Goal: Find specific page/section: Find specific page/section

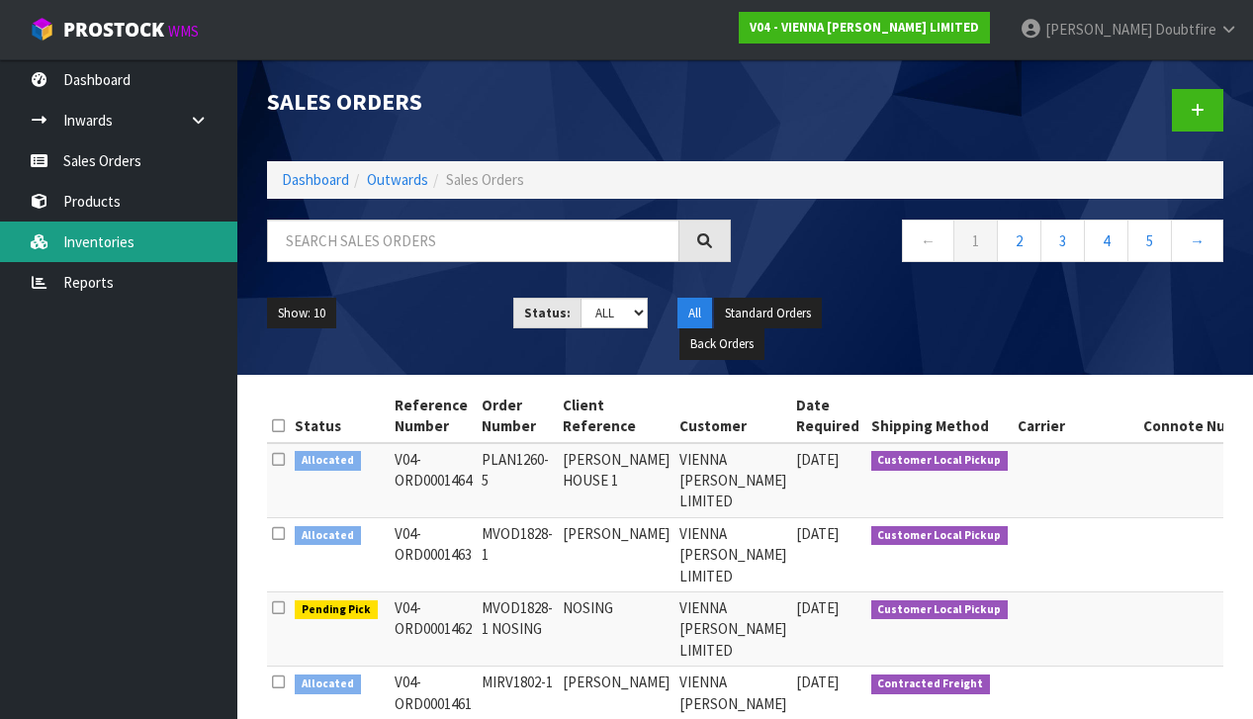
click at [107, 234] on link "Inventories" at bounding box center [118, 242] width 237 height 41
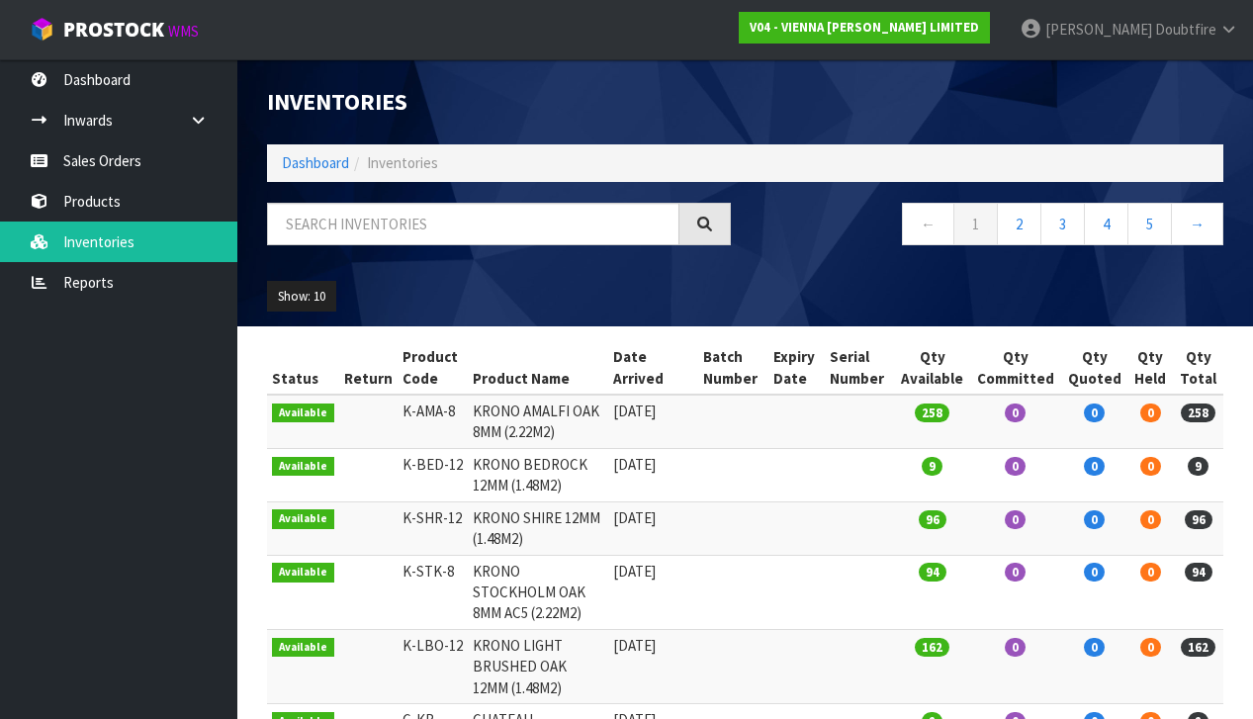
drag, startPoint x: 112, startPoint y: 244, endPoint x: 326, endPoint y: 229, distance: 215.1
click at [160, 244] on body "Toggle navigation ProStock WMS V04 - VIENNA [PERSON_NAME] LIMITED [PERSON_NAME]…" at bounding box center [626, 359] width 1253 height 719
click at [323, 225] on input "text" at bounding box center [473, 224] width 412 height 43
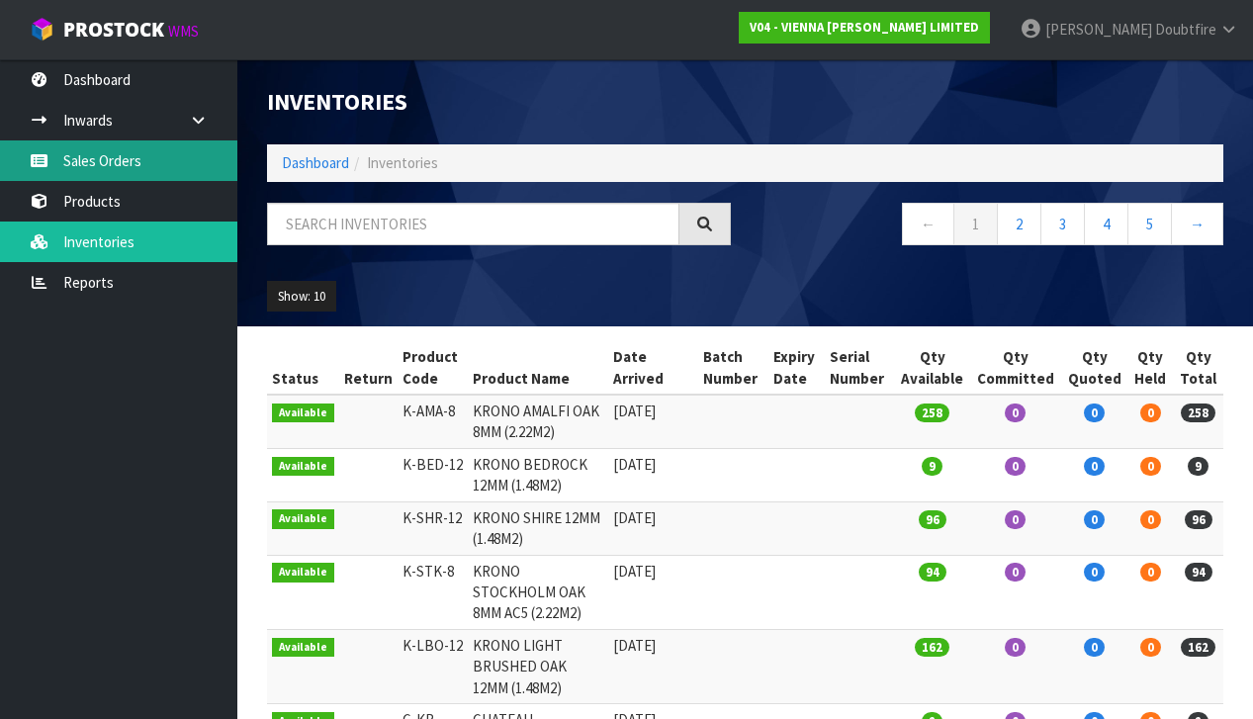
click at [151, 165] on link "Sales Orders" at bounding box center [118, 160] width 237 height 41
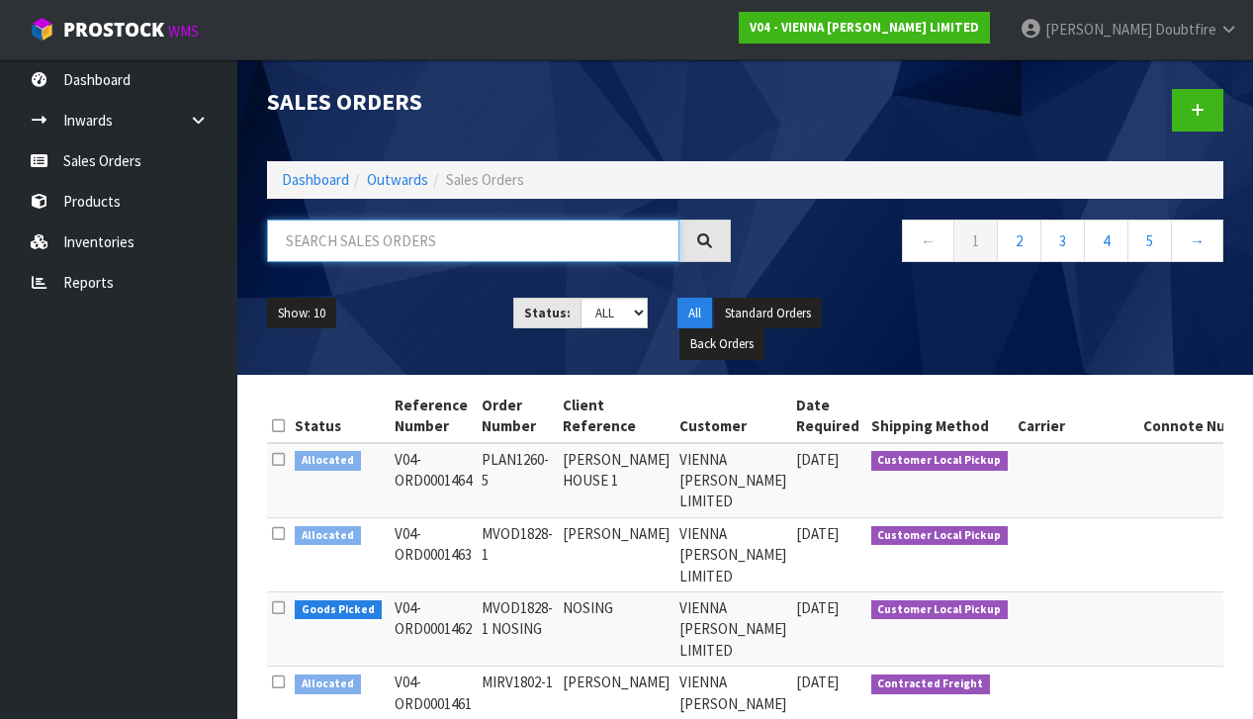
click at [368, 242] on input "text" at bounding box center [473, 241] width 412 height 43
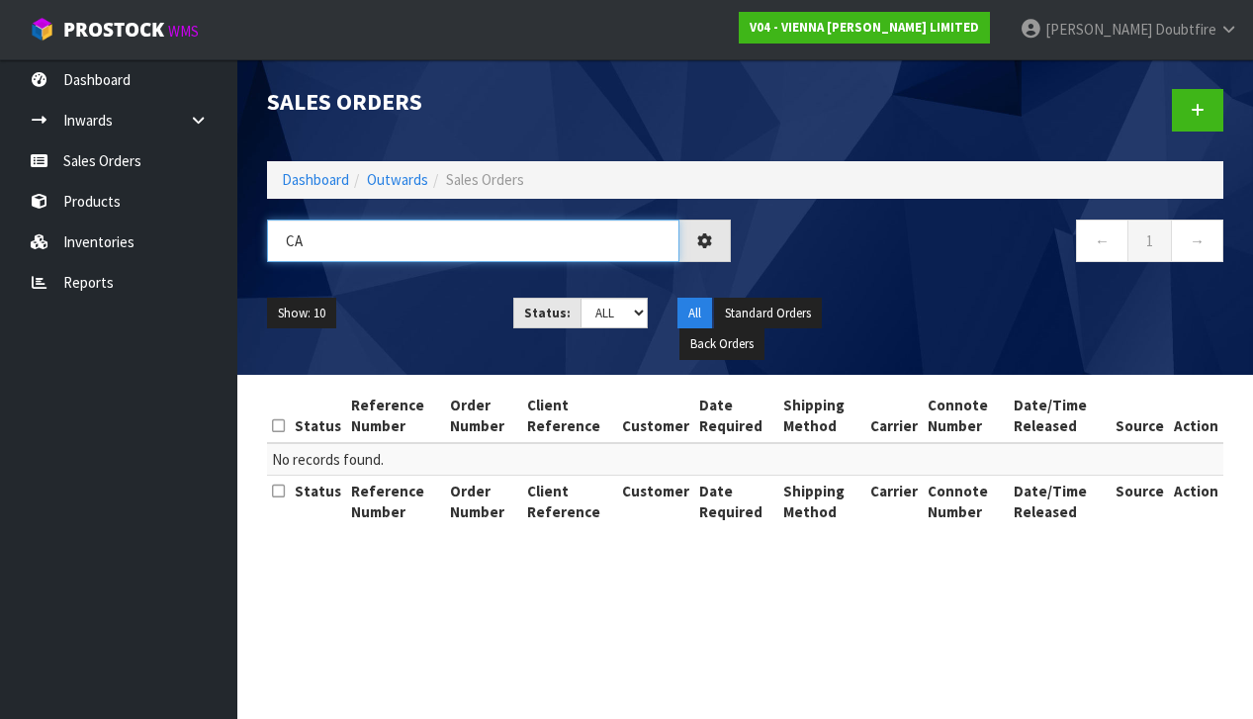
type input "C"
click at [348, 243] on input "FLOORINGXTRA" at bounding box center [473, 241] width 412 height 43
click at [420, 246] on input "FLOORING XTRA" at bounding box center [473, 241] width 412 height 43
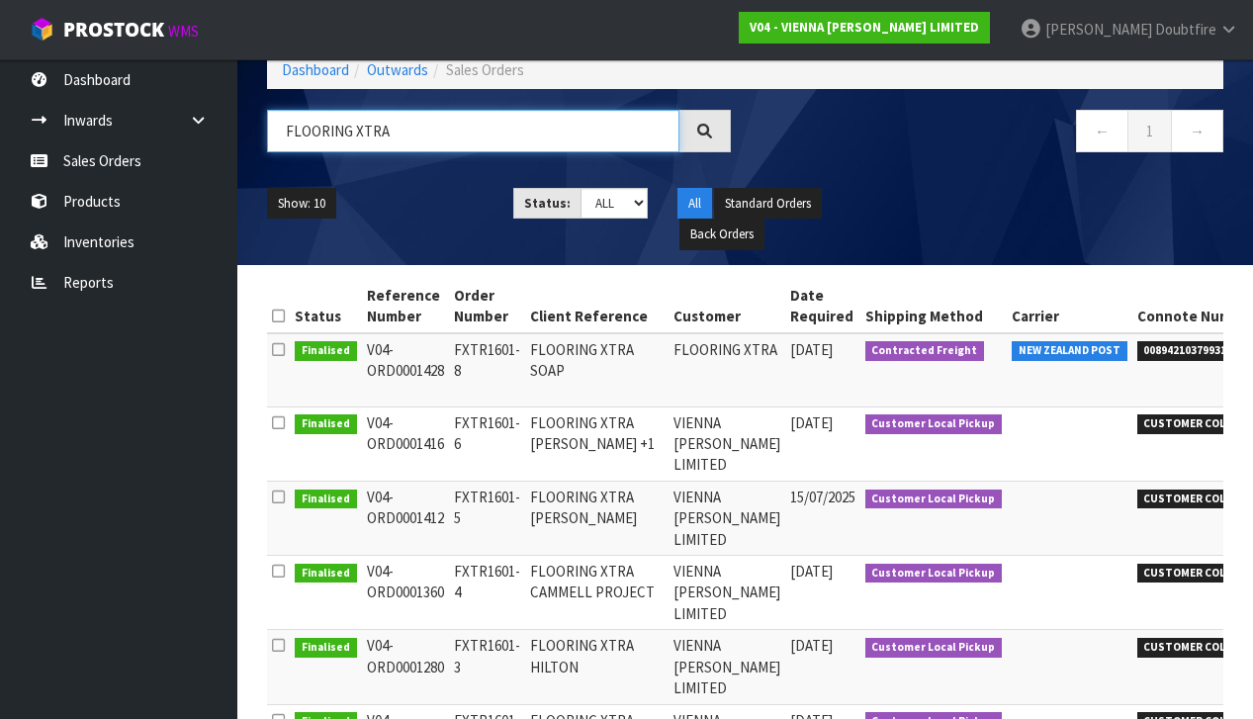
scroll to position [109, 0]
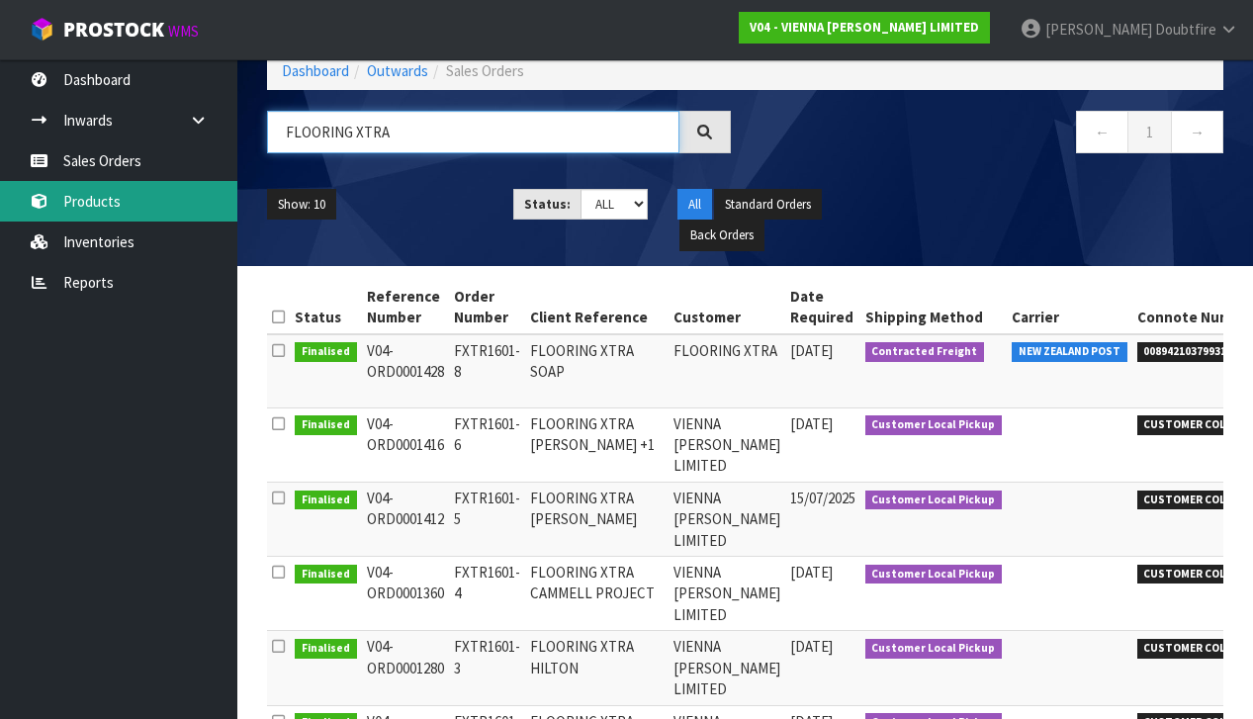
type input "FLOORING XTRA"
click at [95, 206] on link "Products" at bounding box center [118, 201] width 237 height 41
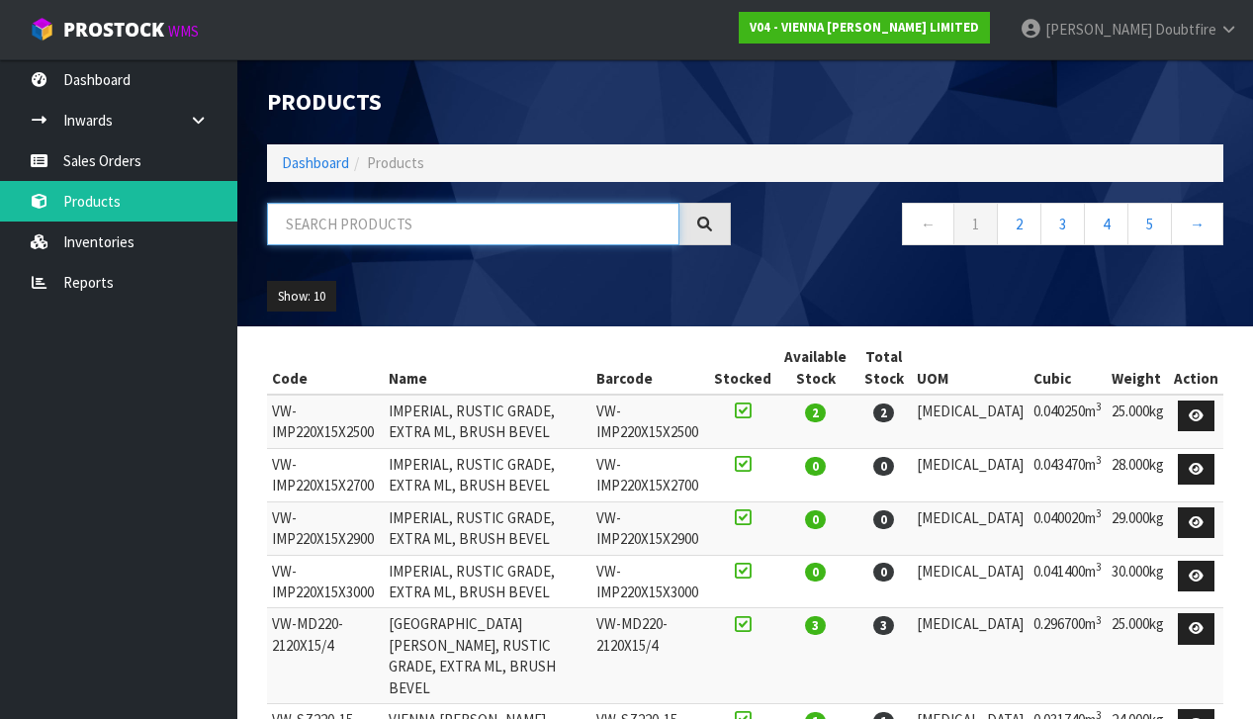
click at [340, 229] on input "text" at bounding box center [473, 224] width 412 height 43
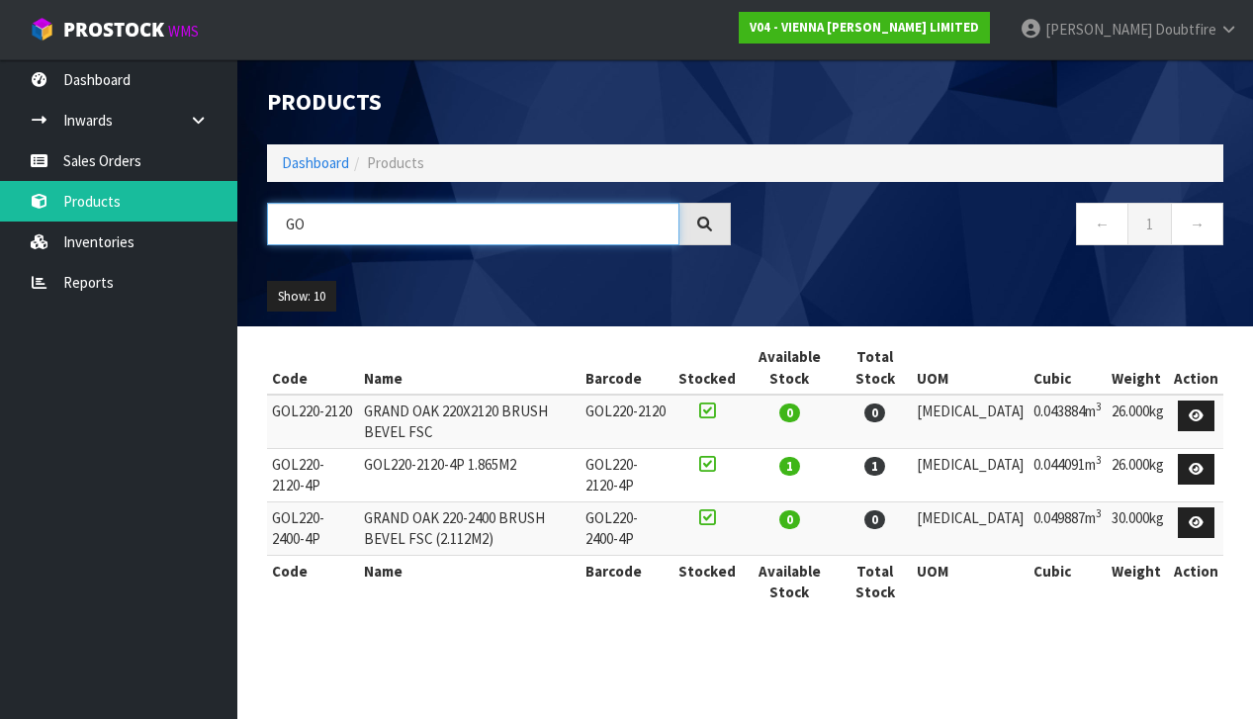
type input "G"
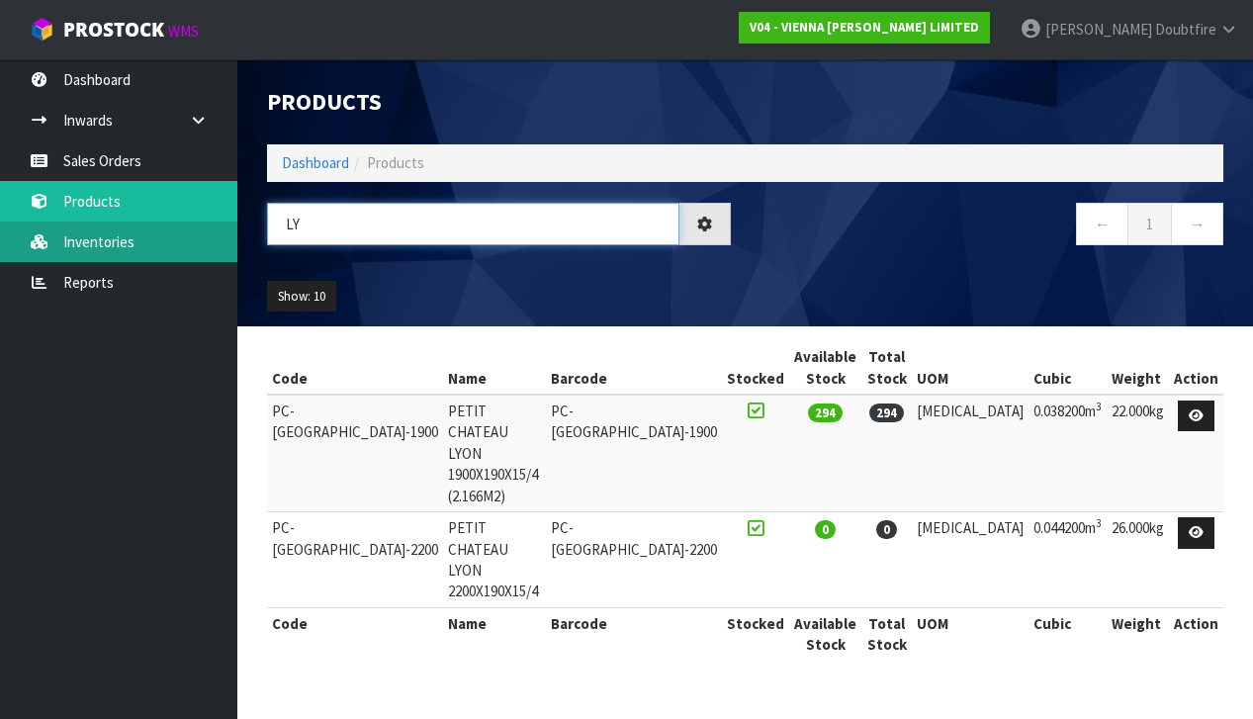
type input "L"
